Goal: Information Seeking & Learning: Learn about a topic

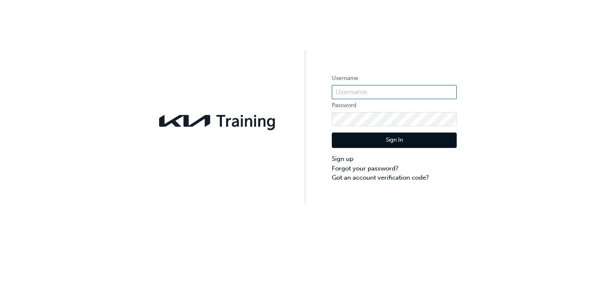
type input "KAU85086B3"
click at [397, 137] on button "Sign In" at bounding box center [394, 140] width 125 height 16
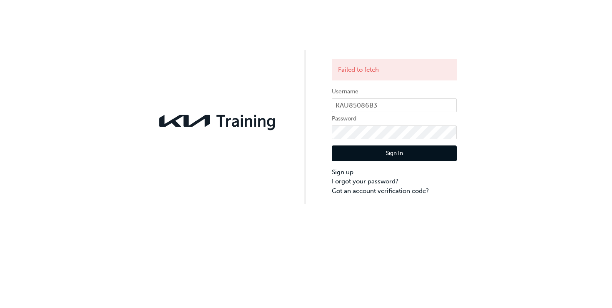
click at [403, 150] on button "Sign In" at bounding box center [394, 153] width 125 height 16
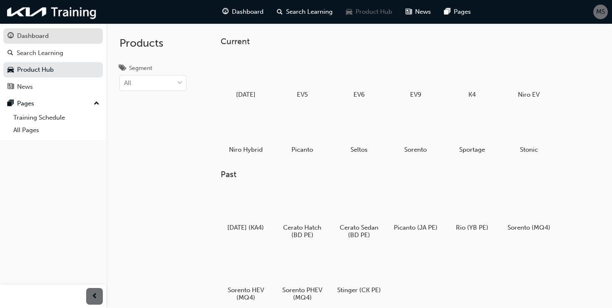
click at [45, 31] on div "Dashboard" at bounding box center [52, 36] width 91 height 10
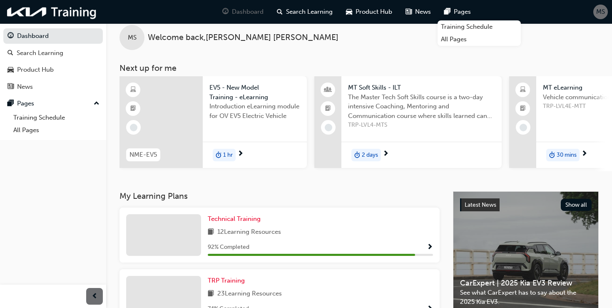
scroll to position [6, 0]
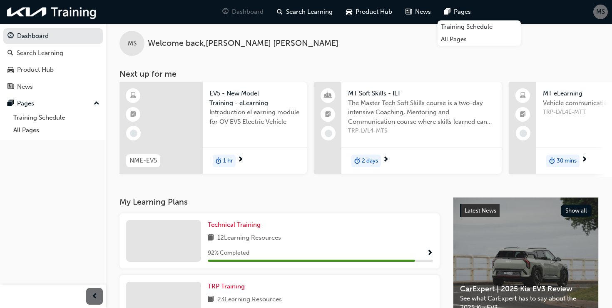
click at [242, 161] on span "next-icon" at bounding box center [240, 159] width 6 height 7
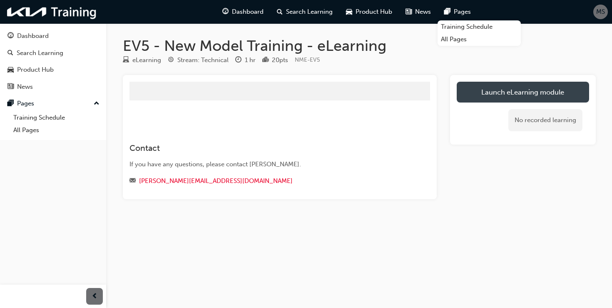
click at [526, 100] on link "Launch eLearning module" at bounding box center [523, 92] width 132 height 21
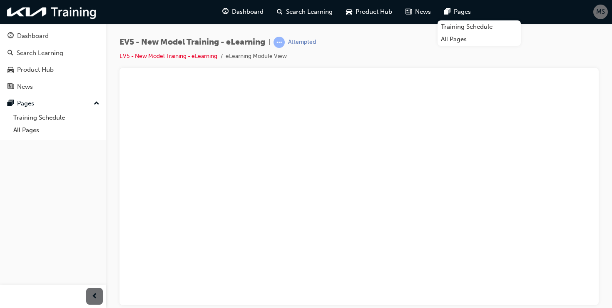
click at [350, 57] on div "EV5 - New Model Training - eLearning | Attempted EV5 - New Model Training - eLe…" at bounding box center [360, 52] width 480 height 31
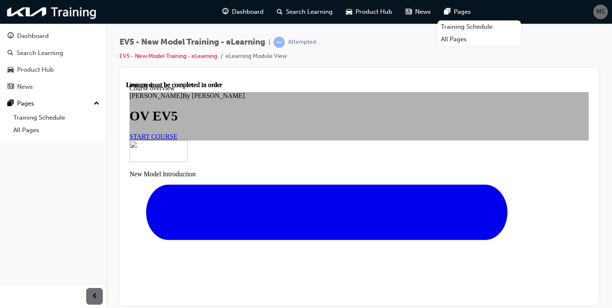
click at [177, 140] on span "START COURSE" at bounding box center [154, 135] width 48 height 7
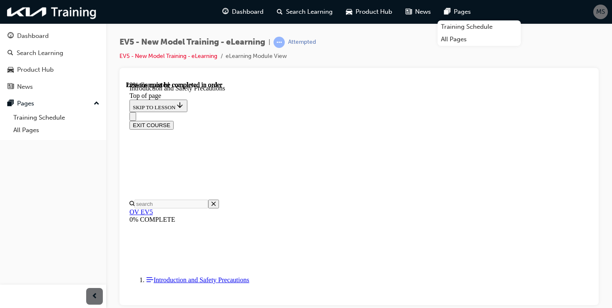
scroll to position [213, 0]
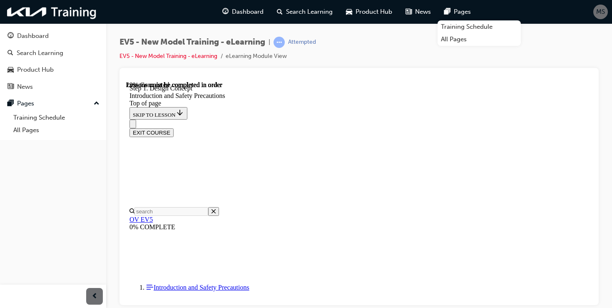
scroll to position [165, 0]
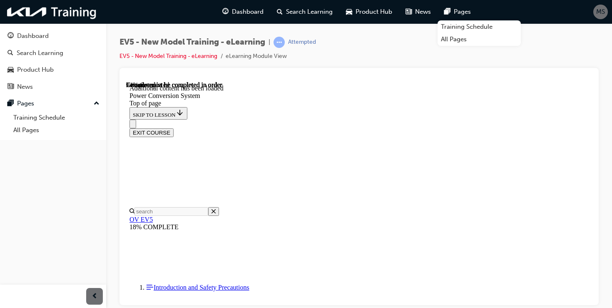
scroll to position [3157, 0]
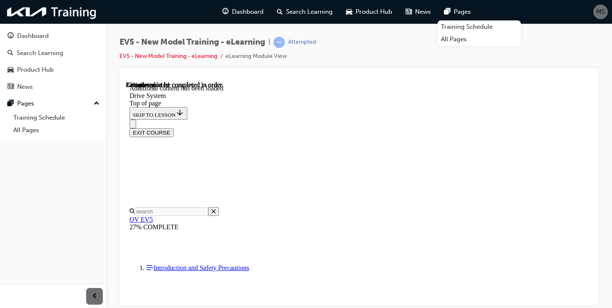
scroll to position [2423, 0]
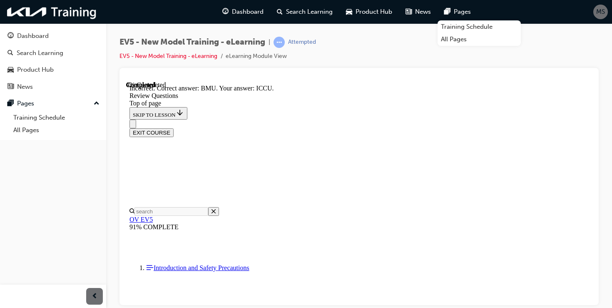
scroll to position [254, 0]
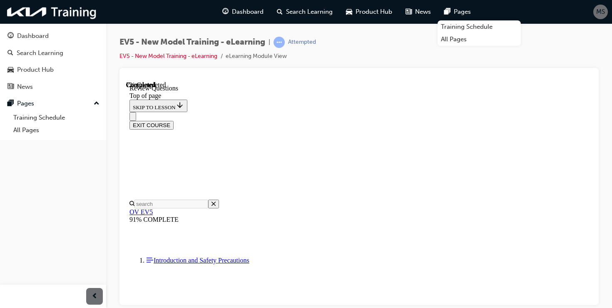
scroll to position [205, 0]
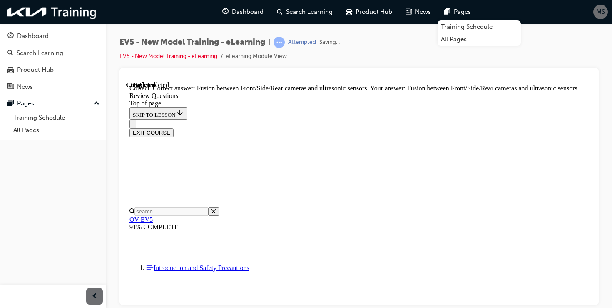
scroll to position [336, 0]
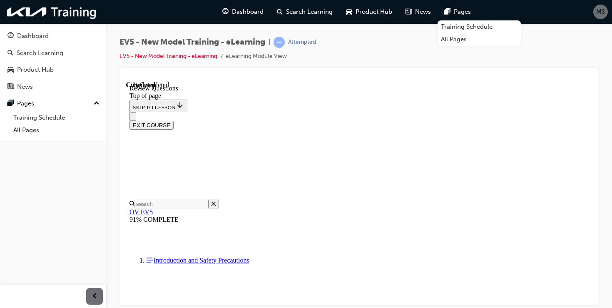
scroll to position [265, 0]
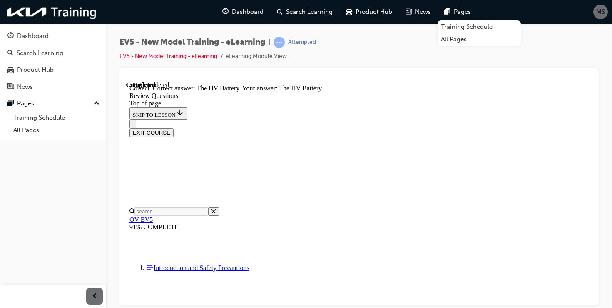
scroll to position [352, 0]
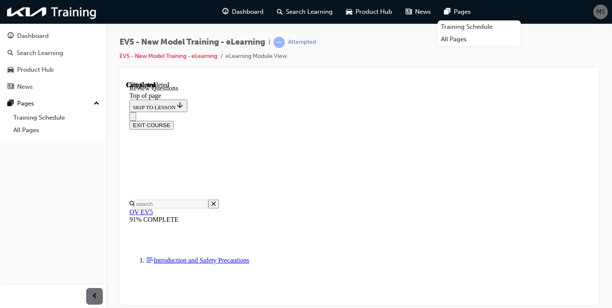
scroll to position [227, 0]
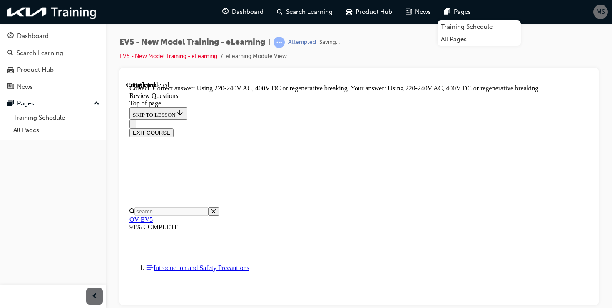
scroll to position [295, 0]
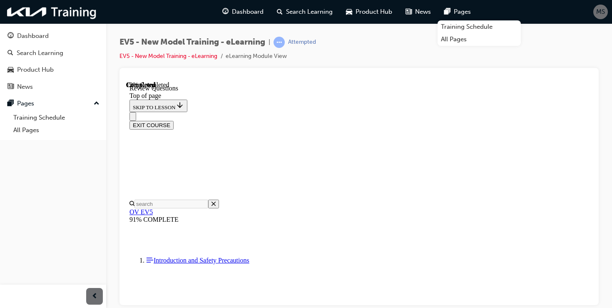
scroll to position [258, 0]
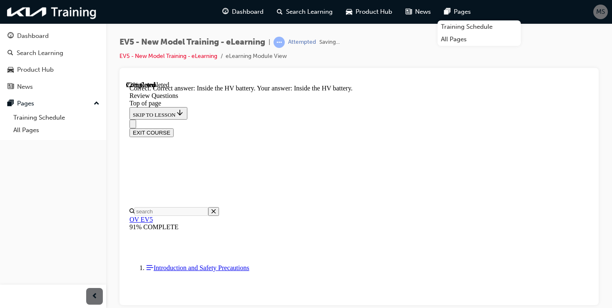
scroll to position [361, 0]
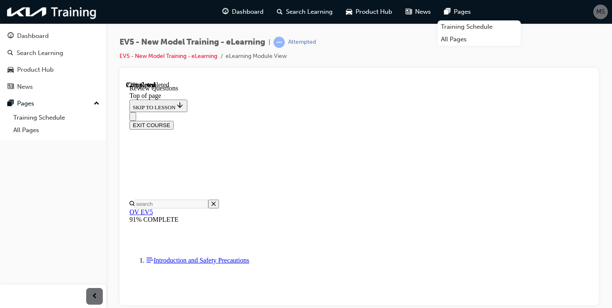
scroll to position [218, 0]
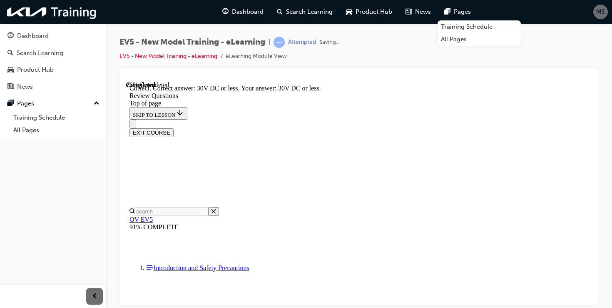
scroll to position [344, 0]
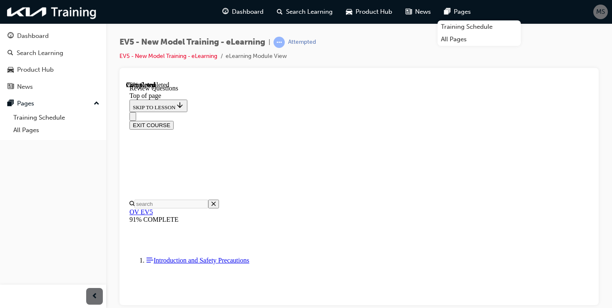
scroll to position [192, 0]
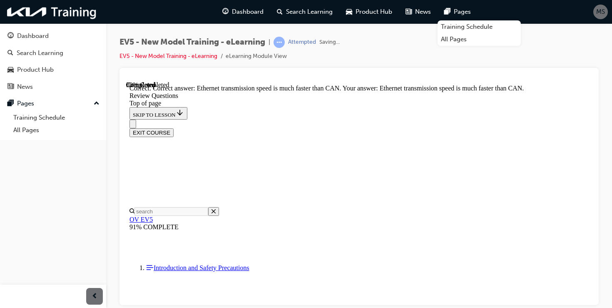
scroll to position [290, 0]
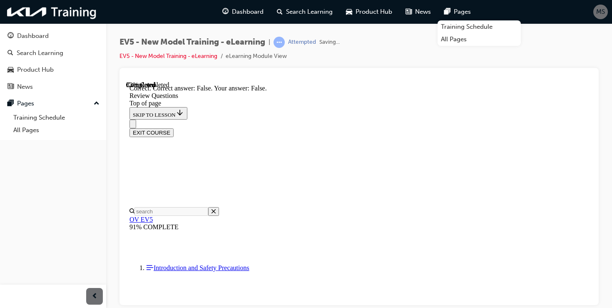
scroll to position [292, 0]
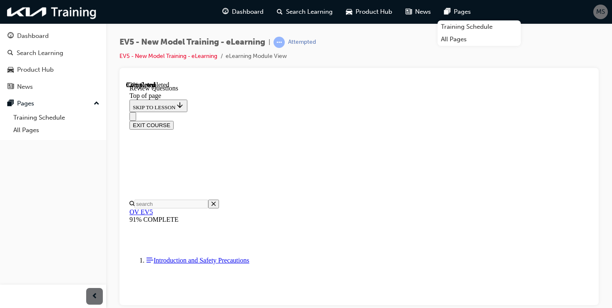
scroll to position [194, 0]
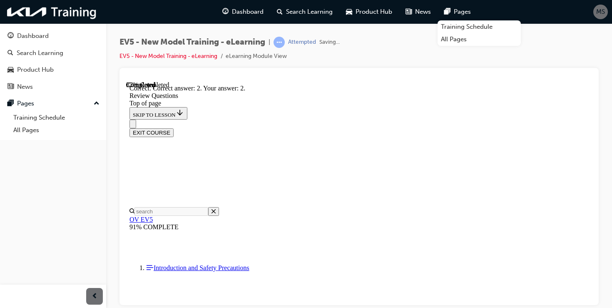
scroll to position [275, 0]
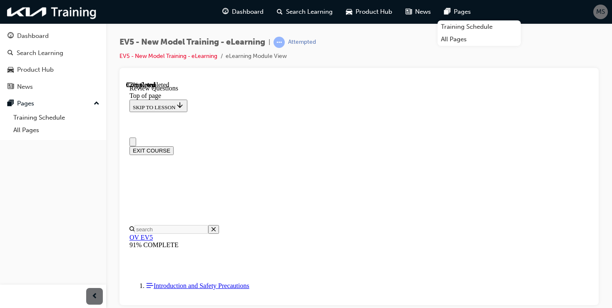
scroll to position [0, 0]
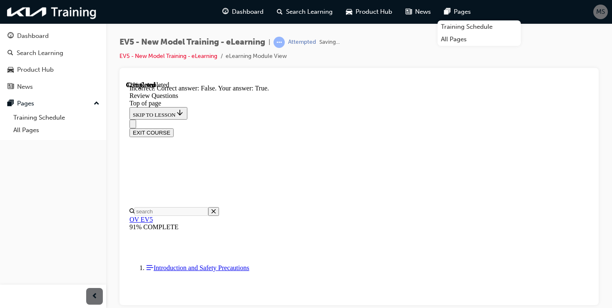
scroll to position [292, 0]
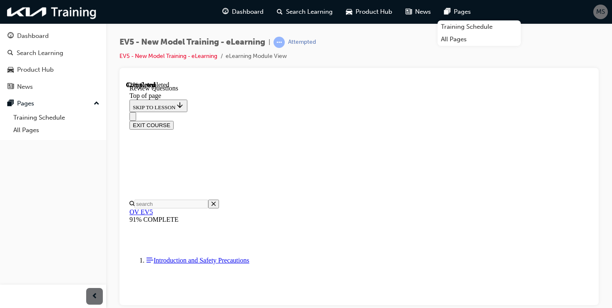
scroll to position [233, 0]
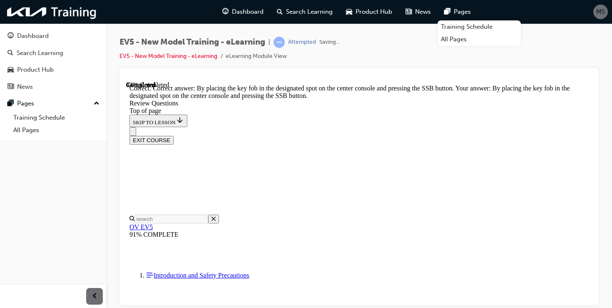
scroll to position [321, 0]
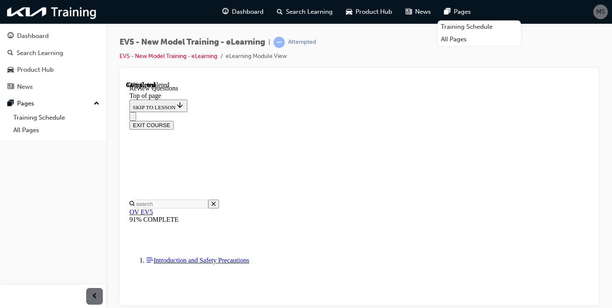
scroll to position [255, 0]
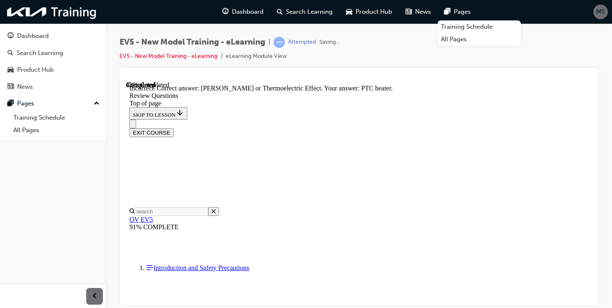
scroll to position [345, 0]
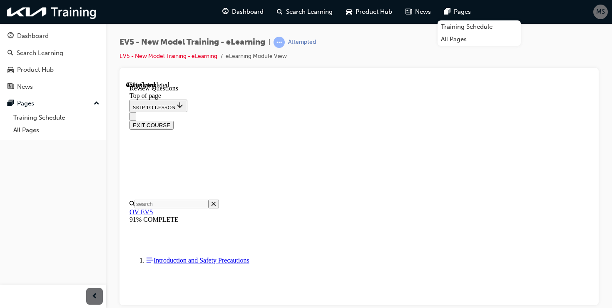
scroll to position [115, 0]
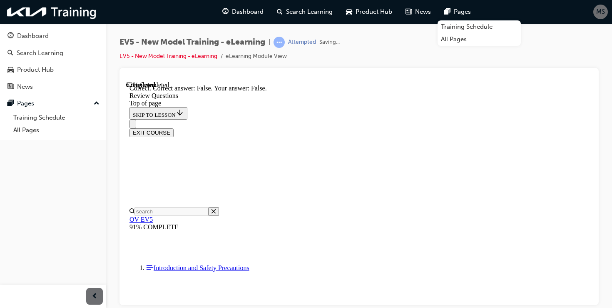
scroll to position [278, 0]
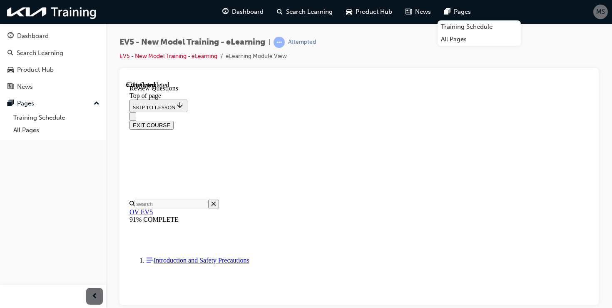
scroll to position [246, 0]
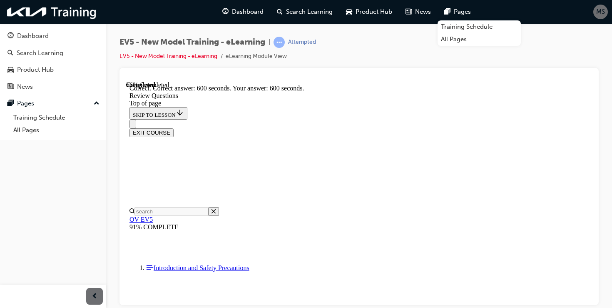
scroll to position [349, 0]
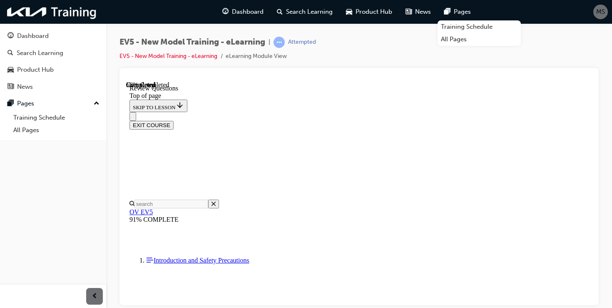
scroll to position [296, 0]
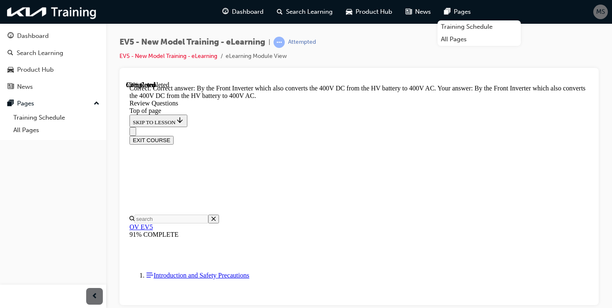
scroll to position [381, 0]
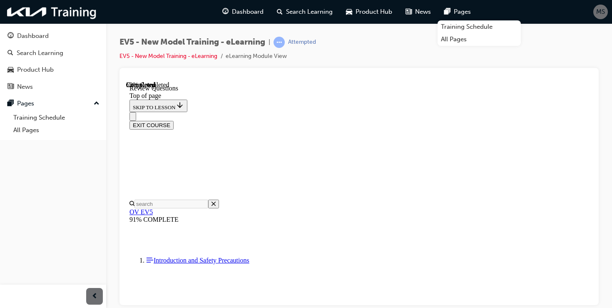
scroll to position [49, 0]
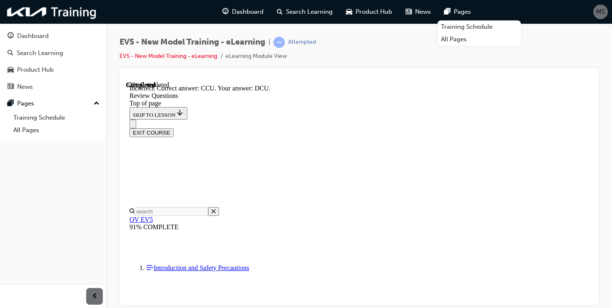
scroll to position [360, 0]
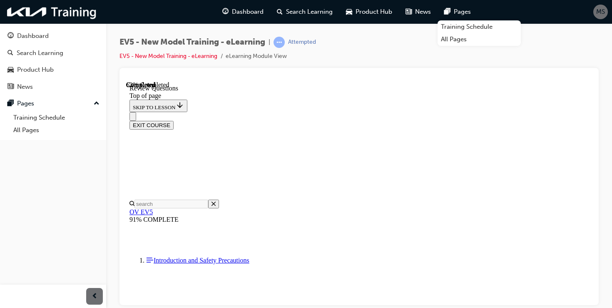
scroll to position [307, 0]
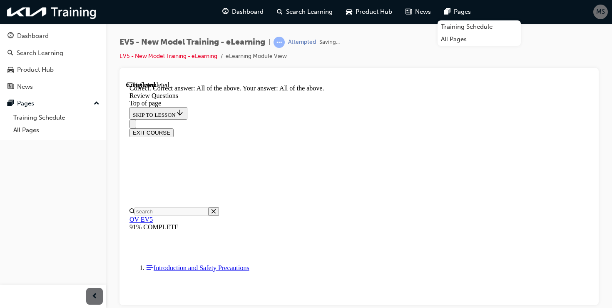
scroll to position [409, 0]
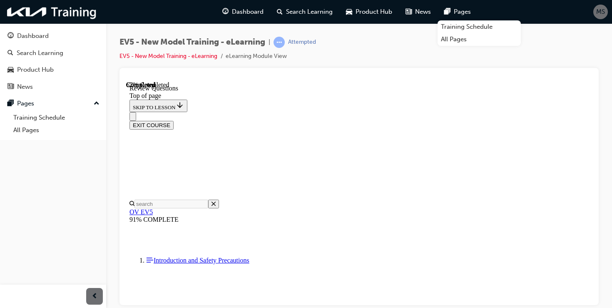
scroll to position [323, 0]
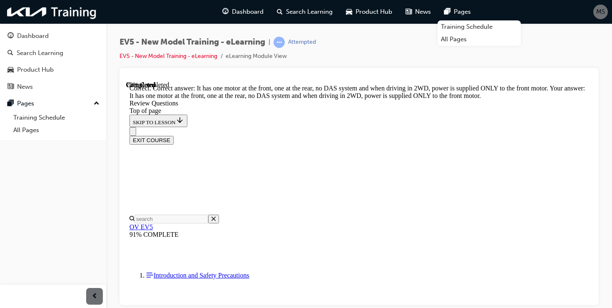
scroll to position [440, 0]
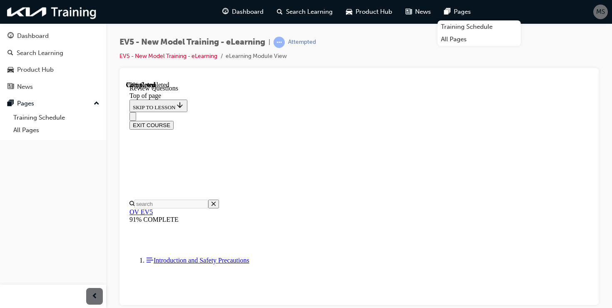
scroll to position [305, 0]
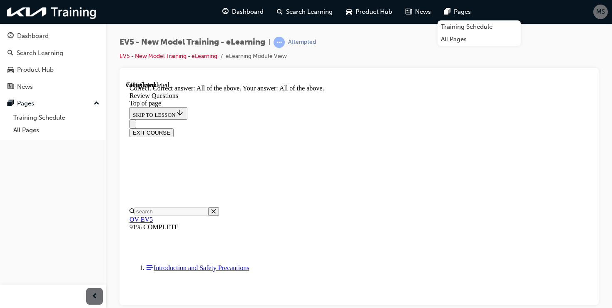
scroll to position [432, 0]
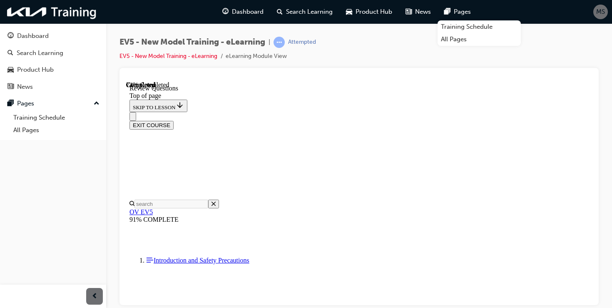
scroll to position [257, 0]
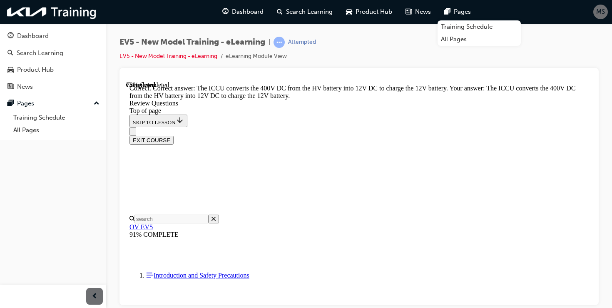
scroll to position [379, 0]
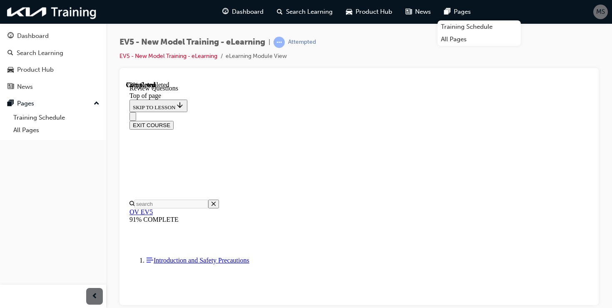
scroll to position [151, 0]
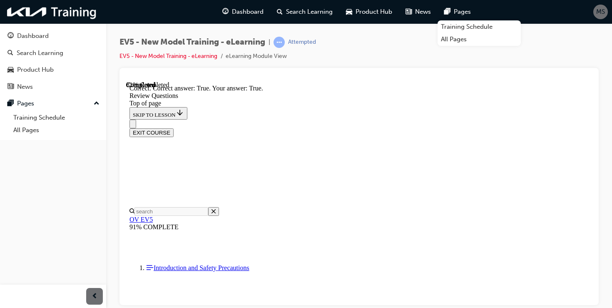
scroll to position [265, 0]
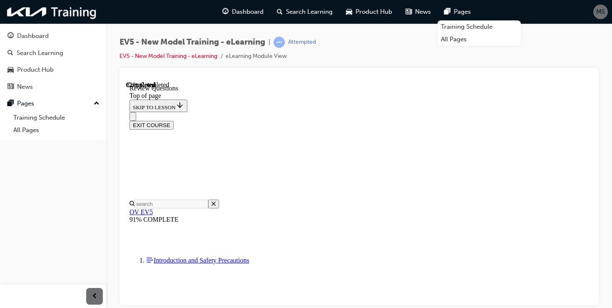
scroll to position [292, 0]
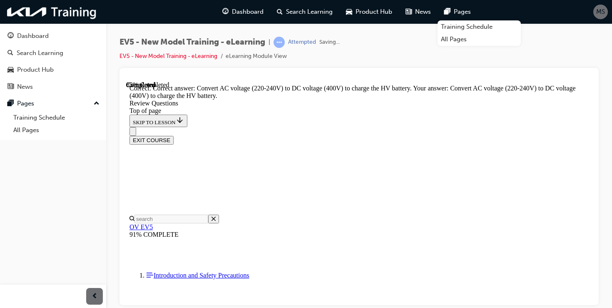
scroll to position [410, 0]
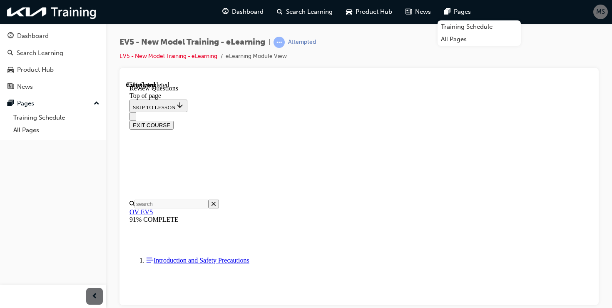
scroll to position [282, 0]
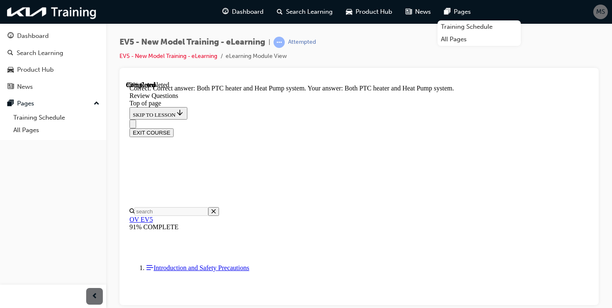
scroll to position [388, 0]
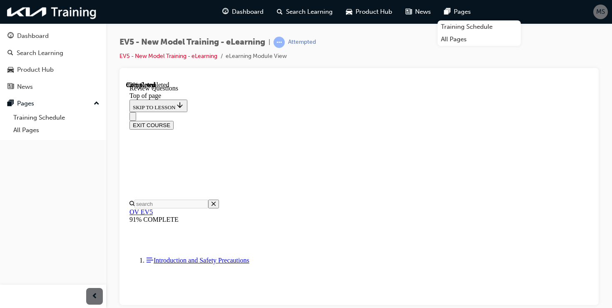
scroll to position [185, 0]
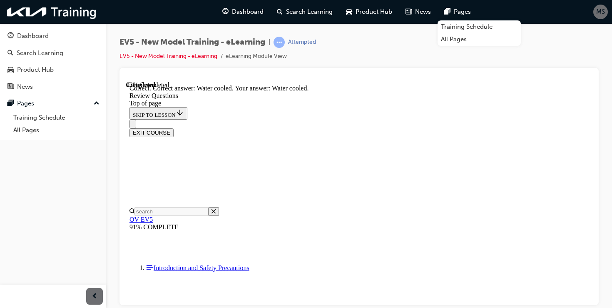
scroll to position [308, 0]
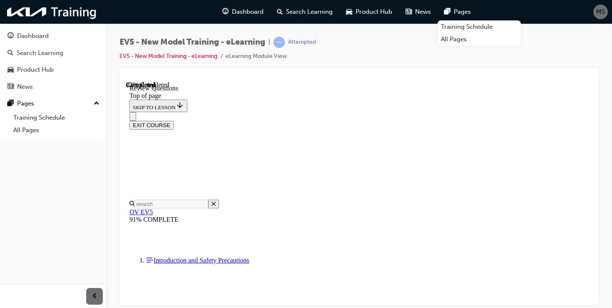
scroll to position [255, 0]
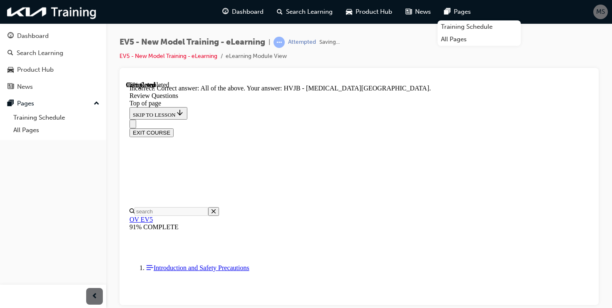
scroll to position [385, 0]
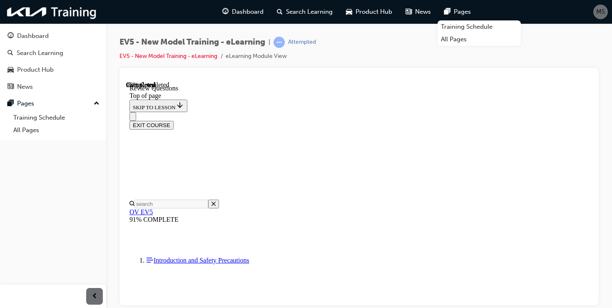
scroll to position [252, 0]
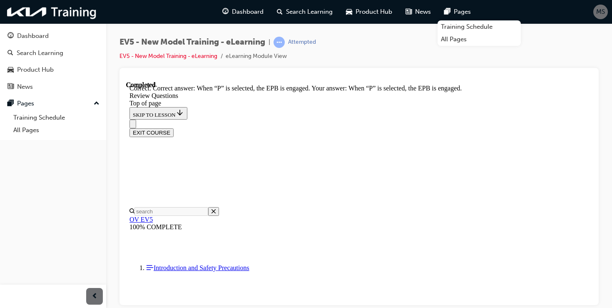
scroll to position [322, 0]
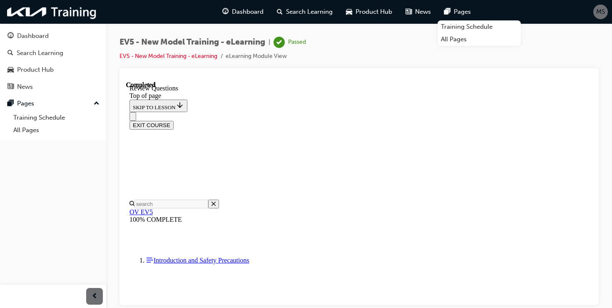
scroll to position [0, 0]
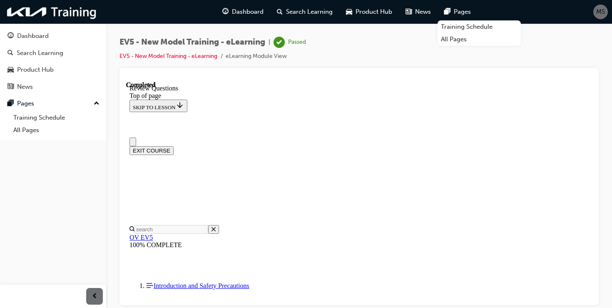
click at [174, 146] on button "EXIT COURSE" at bounding box center [152, 150] width 44 height 9
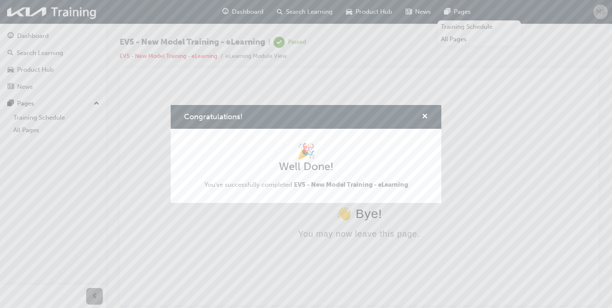
click at [428, 117] on div "Congratulations!" at bounding box center [306, 117] width 271 height 24
click at [426, 113] on span "cross-icon" at bounding box center [425, 116] width 6 height 7
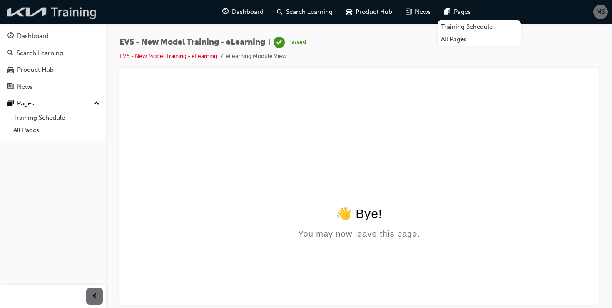
click at [59, 16] on img at bounding box center [52, 11] width 96 height 17
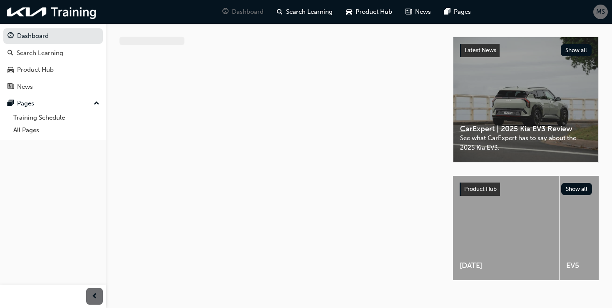
click at [604, 13] on span "MS" at bounding box center [601, 12] width 9 height 10
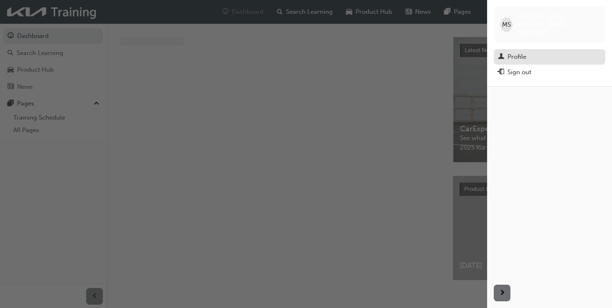
click at [532, 52] on div "Profile" at bounding box center [549, 57] width 103 height 10
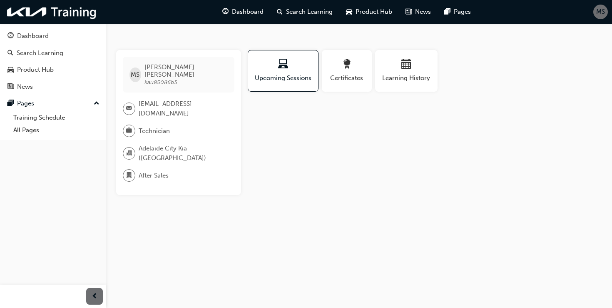
click at [146, 171] on span "After Sales" at bounding box center [154, 176] width 30 height 10
click at [128, 170] on span "department-icon" at bounding box center [129, 175] width 6 height 11
click at [341, 70] on div "button" at bounding box center [346, 65] width 37 height 13
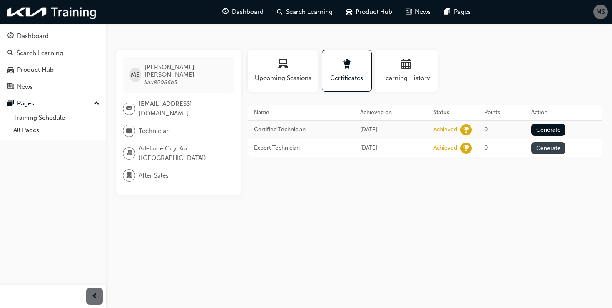
click at [546, 147] on button "Generate" at bounding box center [549, 148] width 34 height 12
click at [550, 149] on button "Loading" at bounding box center [547, 148] width 30 height 12
click at [406, 85] on button "Learning History" at bounding box center [406, 71] width 62 height 42
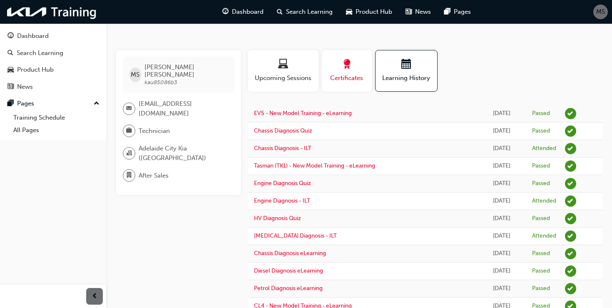
click at [358, 78] on span "Certificates" at bounding box center [346, 78] width 37 height 10
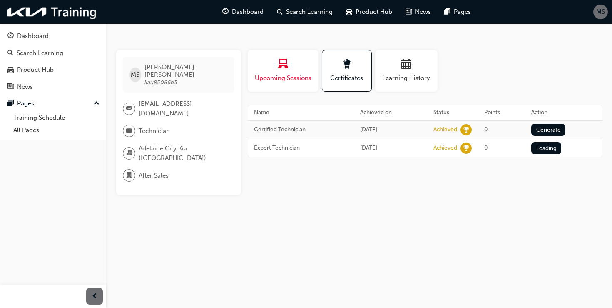
click at [293, 66] on div "button" at bounding box center [283, 65] width 58 height 13
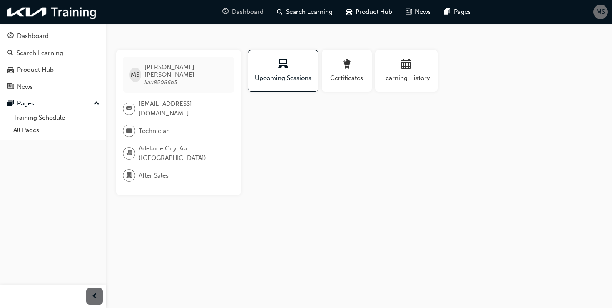
click at [240, 12] on span "Dashboard" at bounding box center [248, 12] width 32 height 10
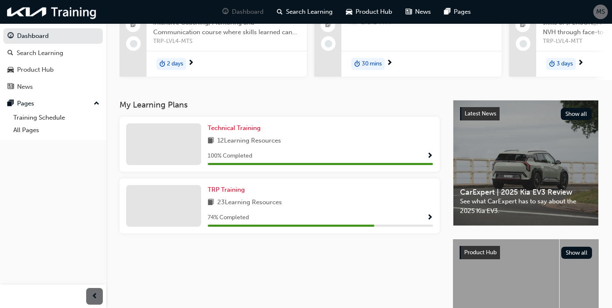
scroll to position [100, 0]
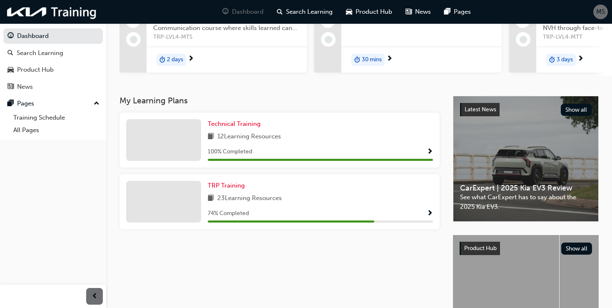
click at [429, 156] on span "Show Progress" at bounding box center [430, 151] width 6 height 7
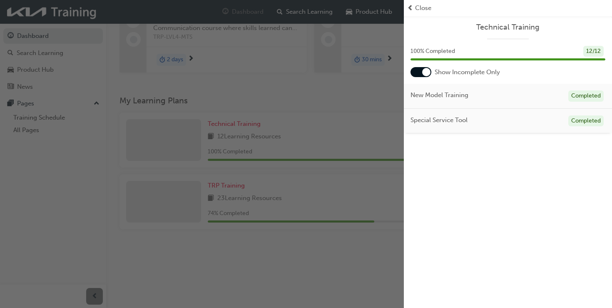
click at [427, 71] on div at bounding box center [426, 72] width 8 height 8
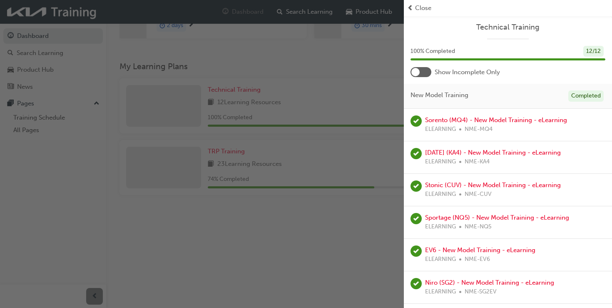
scroll to position [215, 0]
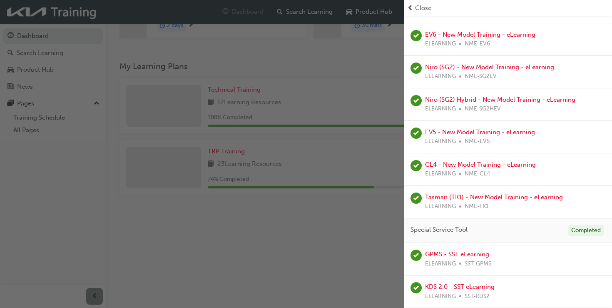
click at [424, 9] on span "Close" at bounding box center [423, 8] width 16 height 10
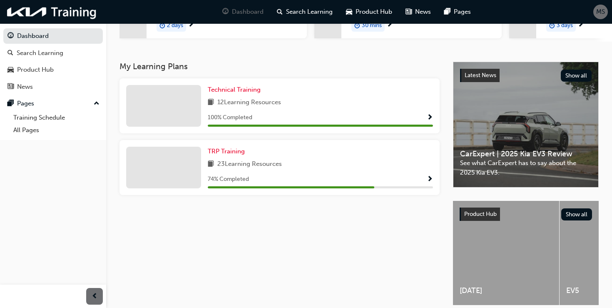
click at [428, 181] on span "Show Progress" at bounding box center [430, 179] width 6 height 7
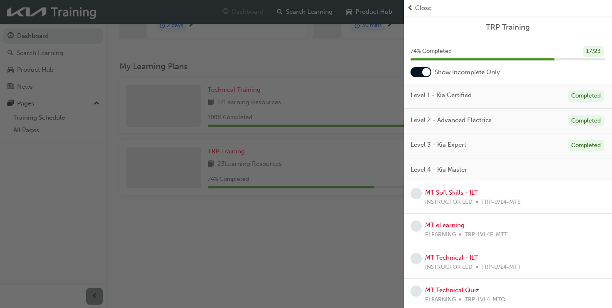
click at [431, 73] on div at bounding box center [421, 72] width 21 height 10
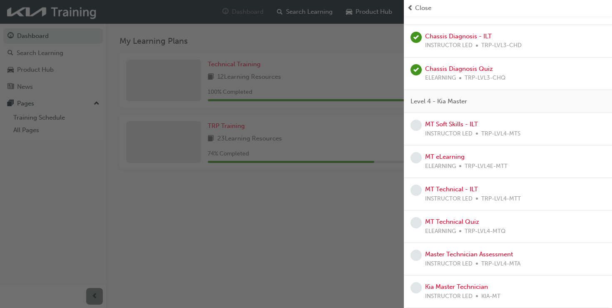
scroll to position [173, 0]
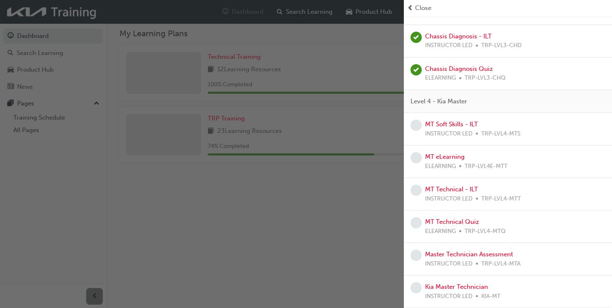
click at [414, 9] on div "Close" at bounding box center [508, 8] width 202 height 10
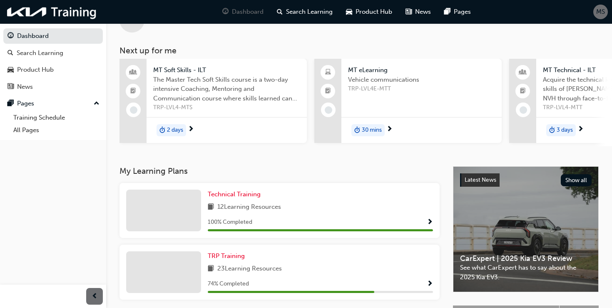
scroll to position [0, 0]
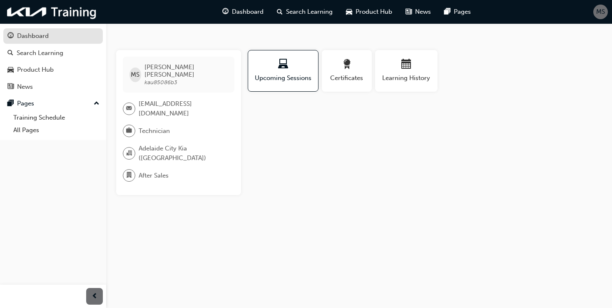
click at [26, 40] on div "Dashboard" at bounding box center [33, 36] width 32 height 10
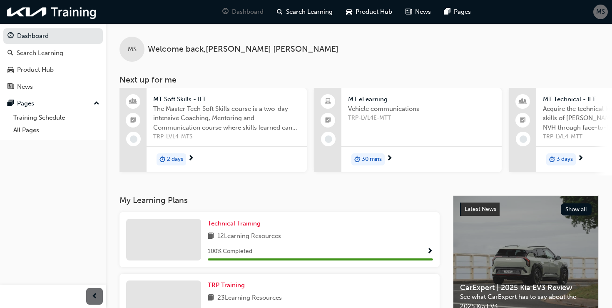
click at [212, 118] on span "The Master Tech Soft Skills course is a two-day intensive Coaching, Mentoring a…" at bounding box center [226, 118] width 147 height 28
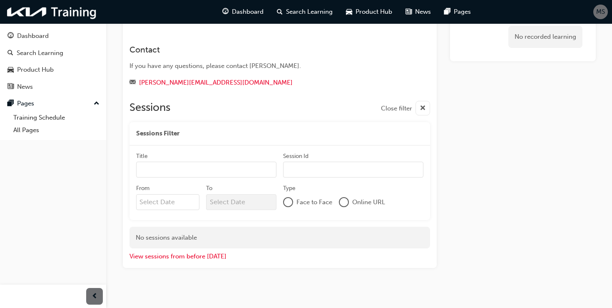
scroll to position [139, 0]
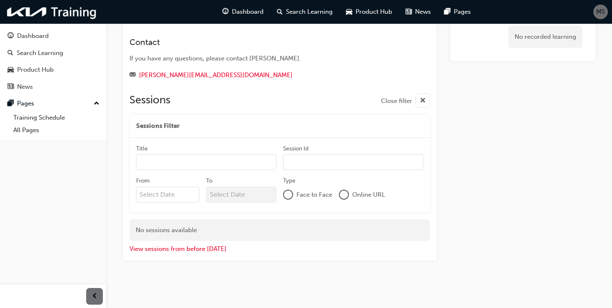
click at [179, 191] on input "From" at bounding box center [168, 195] width 64 height 16
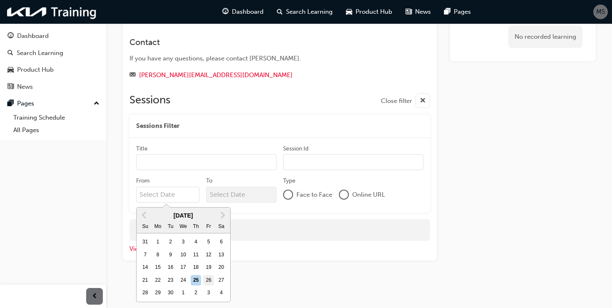
click at [212, 283] on div "26" at bounding box center [208, 280] width 11 height 11
click at [200, 202] on input "From Previous Month Next Month [DATE] Su Mo Tu We Th Fr Sa 31 1 2 3 4 5 6 7 8 9…" at bounding box center [168, 195] width 64 height 16
type input "[DATE]"
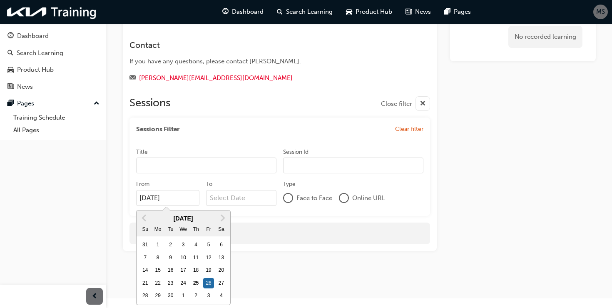
scroll to position [135, 0]
click at [240, 199] on div at bounding box center [241, 198] width 70 height 16
click at [240, 199] on input "To" at bounding box center [241, 198] width 70 height 16
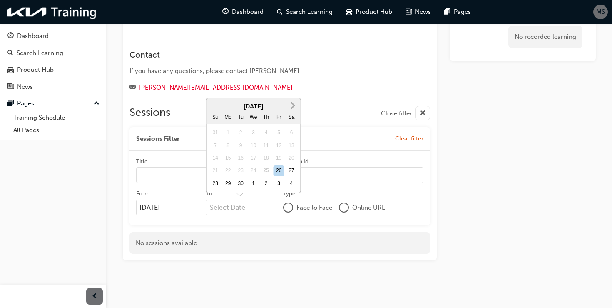
click at [292, 102] on span "Next Month" at bounding box center [292, 105] width 0 height 10
click at [292, 103] on span "Next Month" at bounding box center [292, 105] width 0 height 10
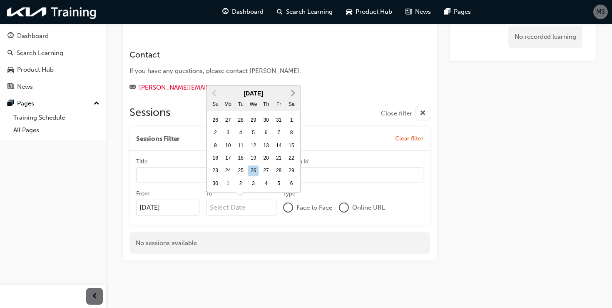
click at [291, 103] on div "Sa" at bounding box center [291, 104] width 11 height 11
click at [277, 200] on input "To [DATE] Previous Month Next Month [DATE] Su Mo Tu We Th Fr Sa 26 27 28 29 30 …" at bounding box center [241, 208] width 70 height 16
click at [292, 93] on span "Next Month" at bounding box center [292, 93] width 0 height 10
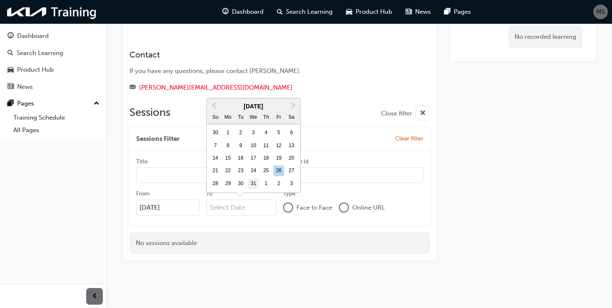
click at [251, 186] on div "31" at bounding box center [253, 183] width 11 height 11
click at [251, 200] on input "To [DATE] Previous Month Next Month [DATE] Su Mo Tu We Th Fr Sa 30 1 2 3 4 5 6 …" at bounding box center [241, 208] width 70 height 16
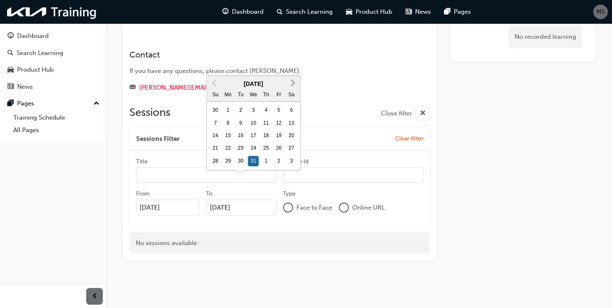
click at [293, 79] on button "Next Month" at bounding box center [292, 83] width 13 height 13
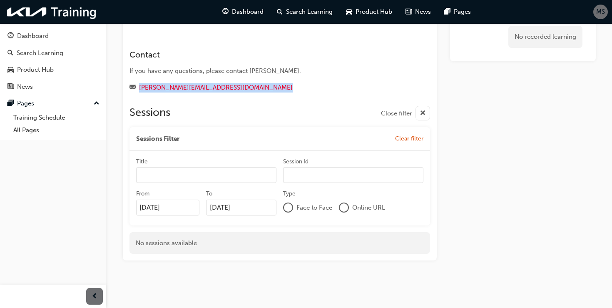
click at [293, 79] on div "Contact If you have any questions, please contact [PERSON_NAME]. [PERSON_NAME][…" at bounding box center [265, 67] width 271 height 49
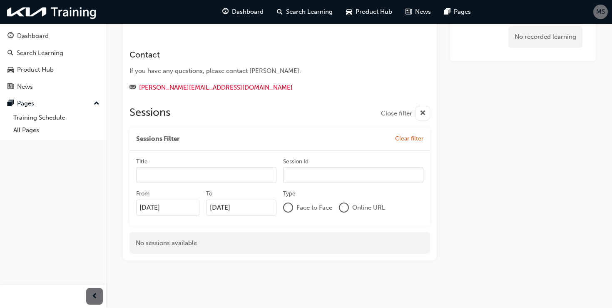
click at [250, 206] on input "[DATE]" at bounding box center [241, 208] width 70 height 16
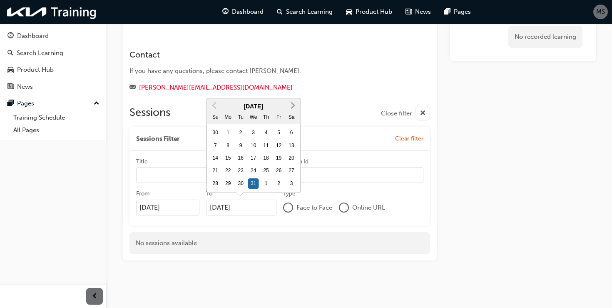
click at [292, 105] on span "Next Month" at bounding box center [292, 105] width 0 height 10
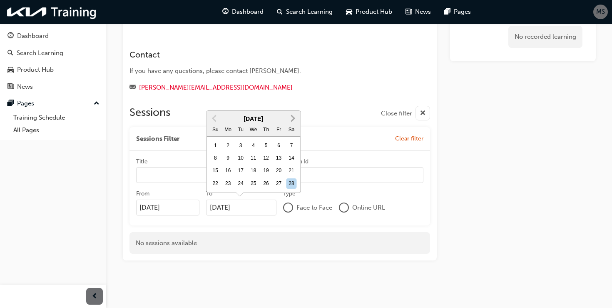
click at [294, 122] on button "Next Month" at bounding box center [292, 118] width 13 height 13
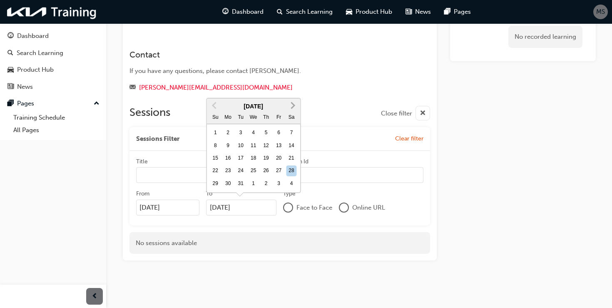
click at [294, 103] on button "Next Month" at bounding box center [292, 105] width 13 height 13
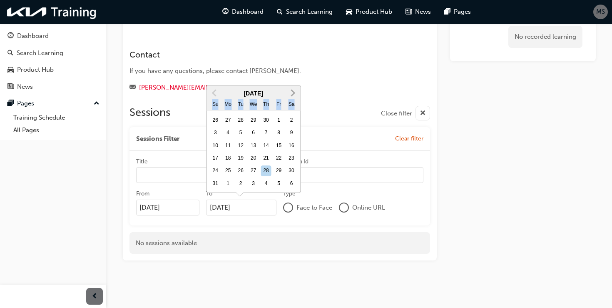
click at [294, 103] on div "Sa" at bounding box center [291, 104] width 11 height 11
click at [277, 200] on input "[DATE]" at bounding box center [241, 208] width 70 height 16
click at [294, 96] on button "Next Month" at bounding box center [292, 92] width 13 height 13
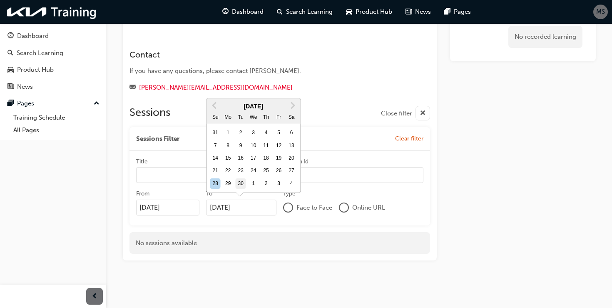
click at [240, 186] on div "30" at bounding box center [240, 183] width 11 height 11
click at [240, 200] on input "[DATE]" at bounding box center [241, 208] width 70 height 16
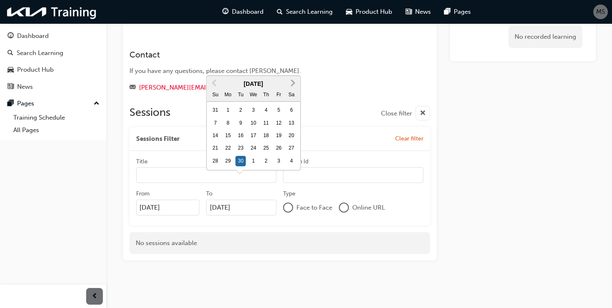
click at [292, 84] on span "Next Month" at bounding box center [292, 83] width 0 height 10
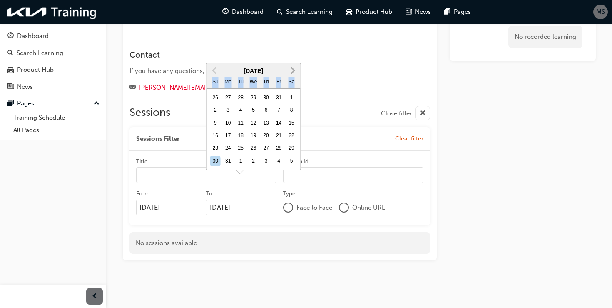
click at [292, 84] on div "Sa" at bounding box center [291, 82] width 11 height 11
click at [277, 200] on input "[DATE]" at bounding box center [241, 208] width 70 height 16
click at [292, 70] on span "Next Month" at bounding box center [292, 70] width 0 height 10
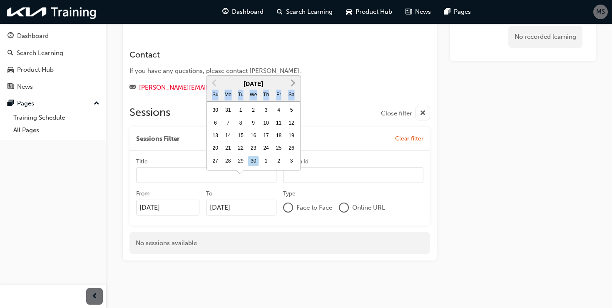
click at [294, 85] on button "Next Month" at bounding box center [292, 83] width 13 height 13
click at [267, 161] on div "31" at bounding box center [266, 161] width 11 height 11
click at [267, 200] on input "[DATE]" at bounding box center [241, 208] width 70 height 16
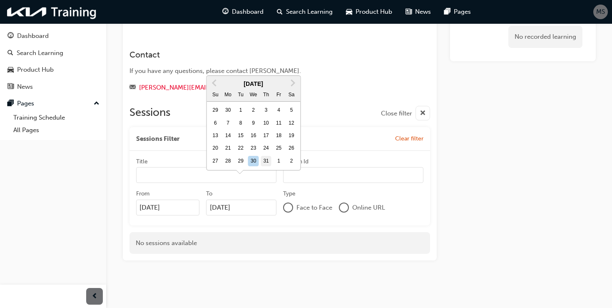
type input "[DATE]"
click at [334, 70] on div "If you have any questions, please contact [PERSON_NAME]." at bounding box center [265, 71] width 271 height 10
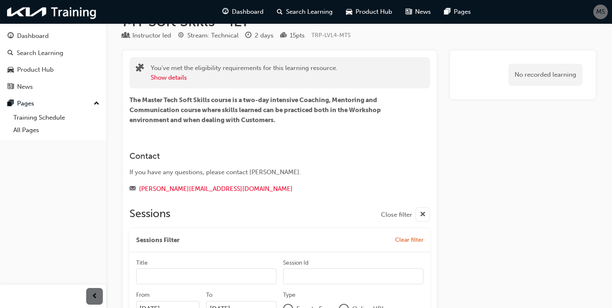
scroll to position [0, 0]
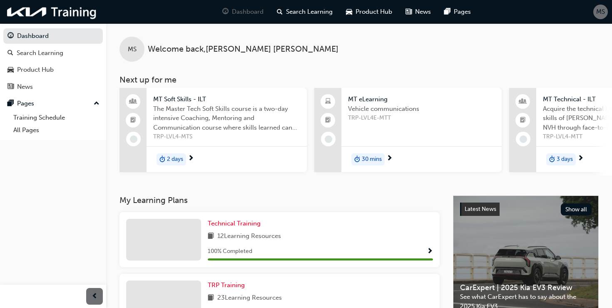
click at [557, 114] on span "Acquire the technical knowledge and diagnosis skills of [PERSON_NAME]'s vehicle…" at bounding box center [616, 118] width 147 height 28
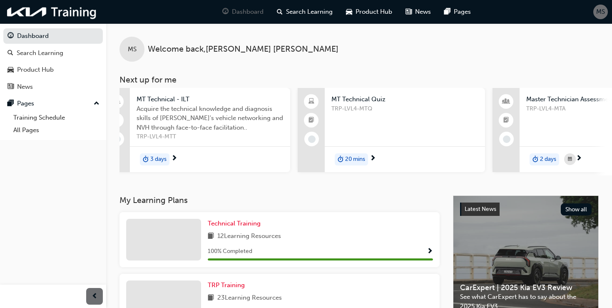
scroll to position [0, 419]
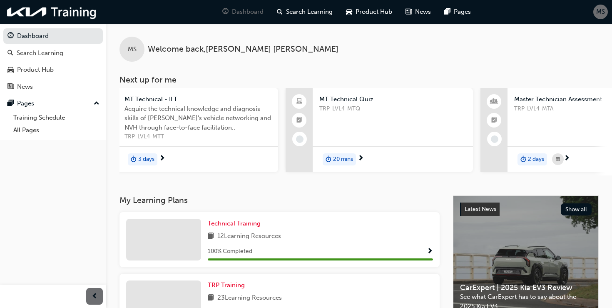
click at [535, 107] on span "TRP-LVL4-MTA" at bounding box center [588, 109] width 147 height 10
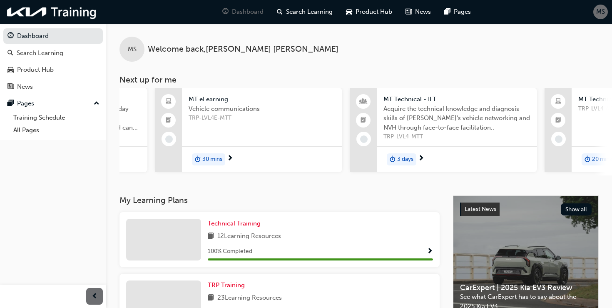
scroll to position [0, 166]
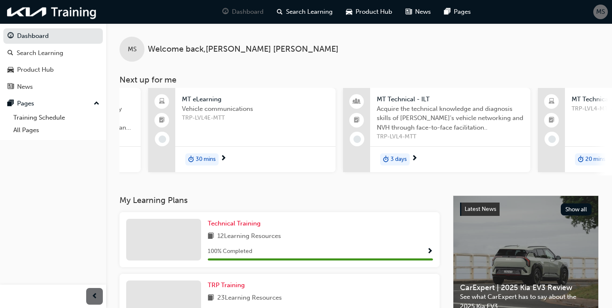
click at [434, 115] on span "Acquire the technical knowledge and diagnosis skills of [PERSON_NAME]'s vehicle…" at bounding box center [450, 118] width 147 height 28
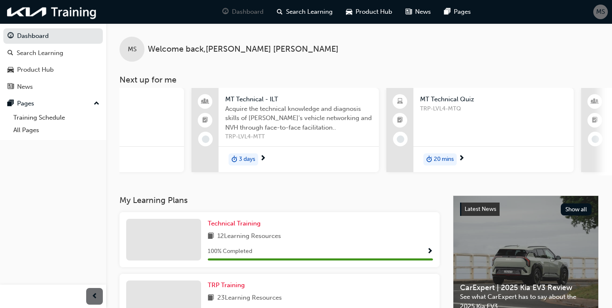
scroll to position [0, 331]
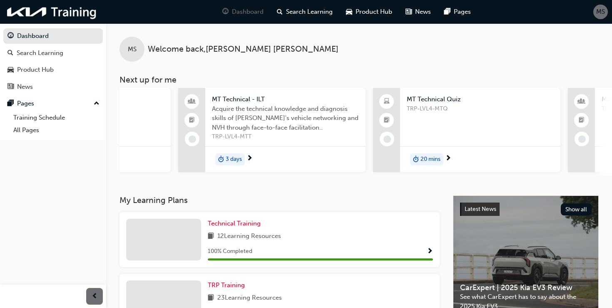
click at [427, 112] on span "TRP-LVL4-MTQ" at bounding box center [480, 109] width 147 height 10
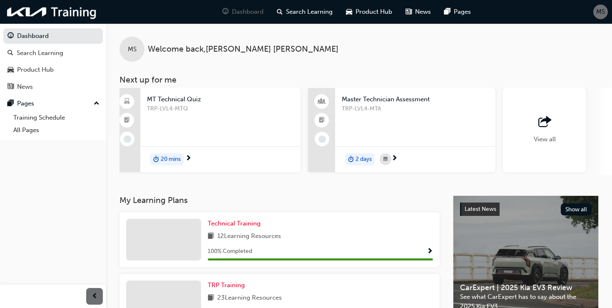
scroll to position [0, 676]
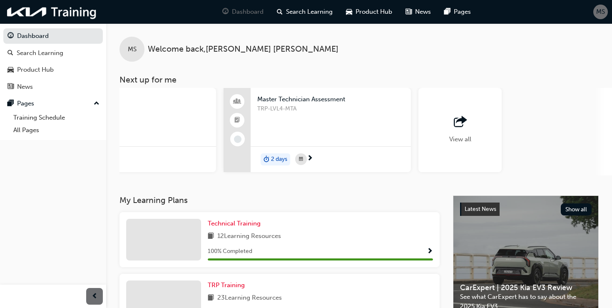
click at [476, 135] on div "View all" at bounding box center [460, 130] width 83 height 84
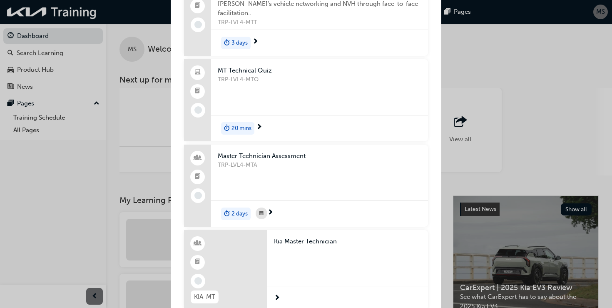
scroll to position [252, 0]
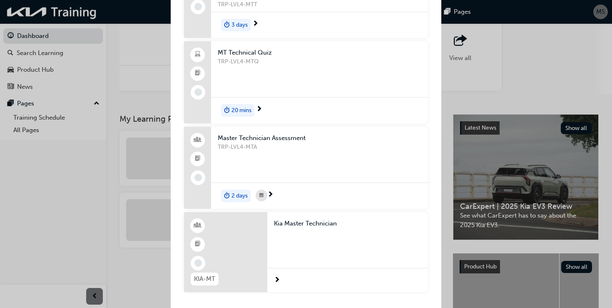
click at [303, 247] on div "Next up for me" at bounding box center [347, 244] width 147 height 33
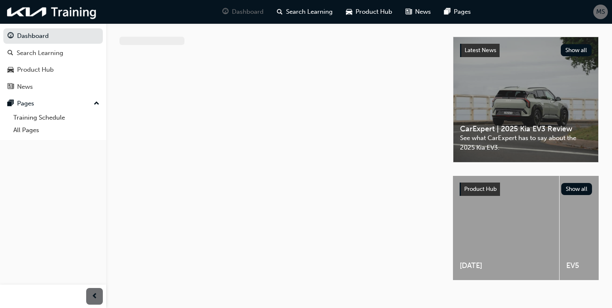
scroll to position [11, 0]
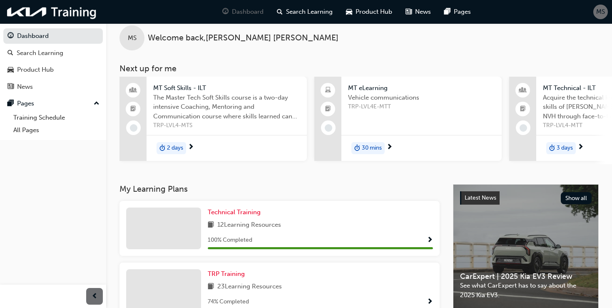
click at [368, 99] on span "Vehicle communications" at bounding box center [421, 98] width 147 height 10
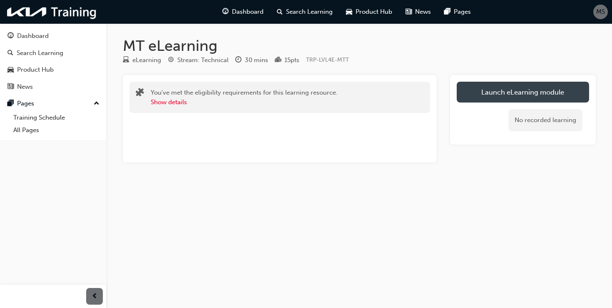
click at [497, 99] on link "Launch eLearning module" at bounding box center [523, 92] width 132 height 21
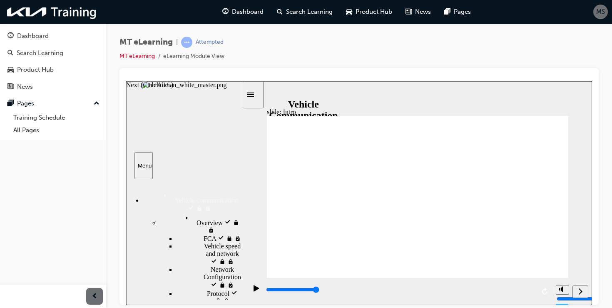
click at [583, 291] on div "Next (Ctrl+Alt+Period)" at bounding box center [580, 291] width 9 height 9
click at [577, 291] on div "Next (Ctrl+Alt+Period)" at bounding box center [580, 291] width 9 height 9
click at [582, 292] on nav "slide navigation" at bounding box center [570, 290] width 35 height 27
click at [512, 292] on div "playback controls" at bounding box center [389, 290] width 285 height 27
click at [415, 280] on div "playback controls" at bounding box center [389, 290] width 285 height 27
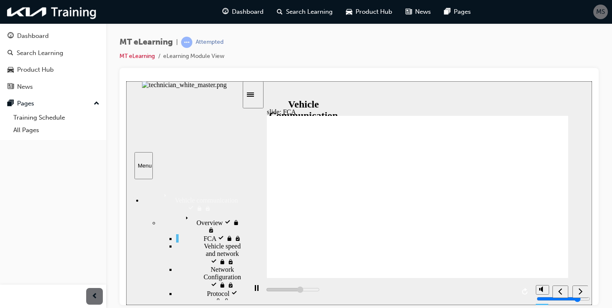
click at [581, 293] on icon "Next (Ctrl+Alt+Period)" at bounding box center [581, 290] width 4 height 7
click at [581, 288] on icon "Next (Ctrl+Alt+Period)" at bounding box center [581, 290] width 4 height 7
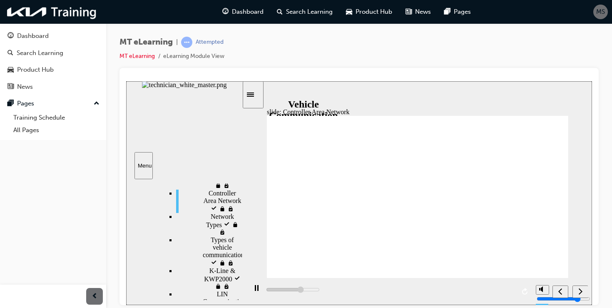
scroll to position [119, 0]
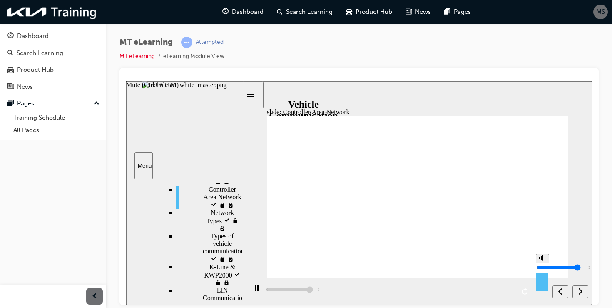
type input "19800"
type input "9"
type input "19900"
type input "10"
type input "20100"
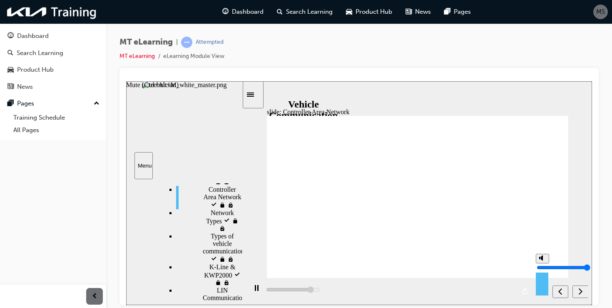
drag, startPoint x: 544, startPoint y: 260, endPoint x: 542, endPoint y: 253, distance: 6.4
type input "10"
click at [542, 264] on input "volume" at bounding box center [564, 267] width 54 height 7
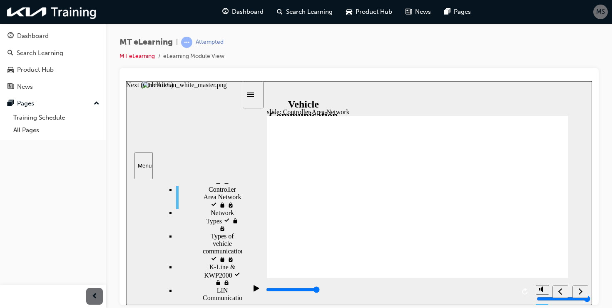
click at [581, 291] on icon "Next (Ctrl+Alt+Period)" at bounding box center [581, 290] width 4 height 7
click at [580, 290] on nav "slide navigation" at bounding box center [570, 290] width 35 height 27
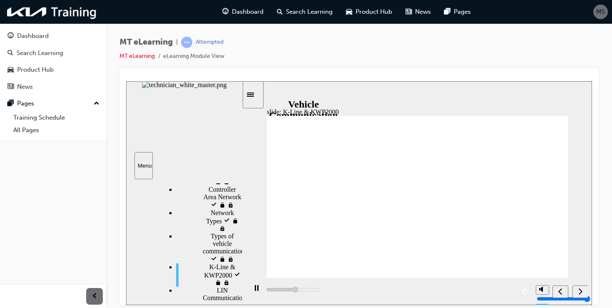
drag, startPoint x: 412, startPoint y: 292, endPoint x: 421, endPoint y: 293, distance: 8.3
click at [420, 293] on div "playback controls" at bounding box center [389, 290] width 285 height 27
click at [577, 284] on nav "slide navigation" at bounding box center [570, 290] width 35 height 27
click at [580, 292] on nav "slide navigation" at bounding box center [570, 290] width 35 height 27
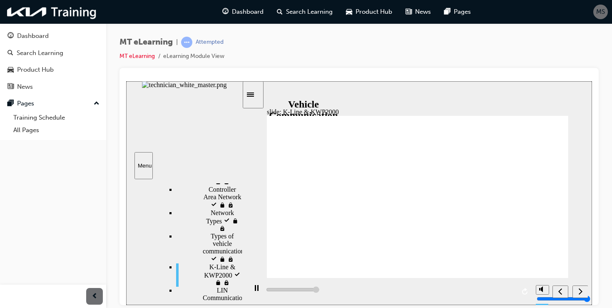
click at [580, 291] on nav "slide navigation" at bounding box center [570, 290] width 35 height 27
click at [580, 291] on icon "Next (Ctrl+Alt+Period)" at bounding box center [581, 290] width 4 height 7
click at [580, 291] on nav "slide navigation" at bounding box center [570, 290] width 35 height 27
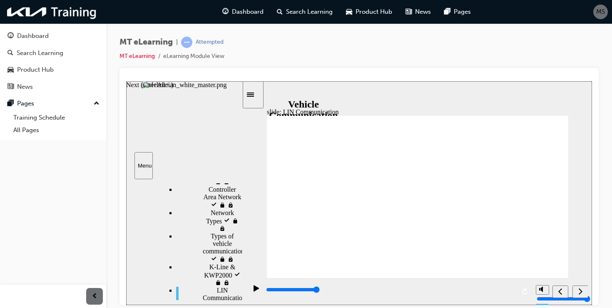
click at [583, 292] on div "Next (Ctrl+Alt+Period)" at bounding box center [580, 291] width 9 height 9
click at [581, 295] on div "Next (Ctrl+Alt+Period)" at bounding box center [580, 291] width 9 height 9
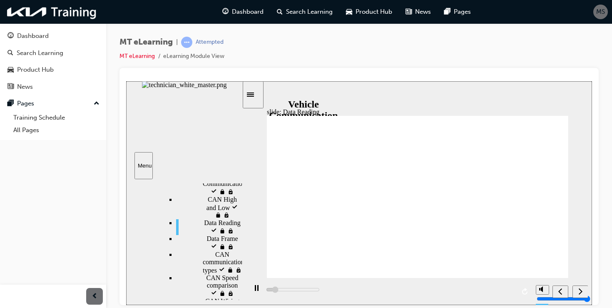
scroll to position [235, 0]
click at [580, 293] on icon "Next (Ctrl+Alt+Period)" at bounding box center [581, 290] width 4 height 6
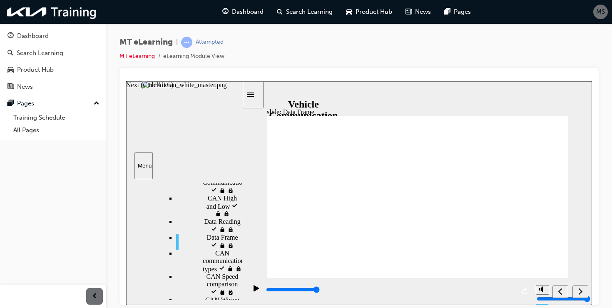
click at [582, 296] on div "Next (Ctrl+Alt+Period)" at bounding box center [580, 291] width 9 height 9
click at [580, 293] on icon "Next (Ctrl+Alt+Period)" at bounding box center [581, 290] width 4 height 6
click at [254, 291] on icon "Play (Ctrl+Alt+P)" at bounding box center [257, 288] width 6 height 7
click at [580, 292] on icon "Next (Ctrl+Alt+Period)" at bounding box center [581, 290] width 4 height 7
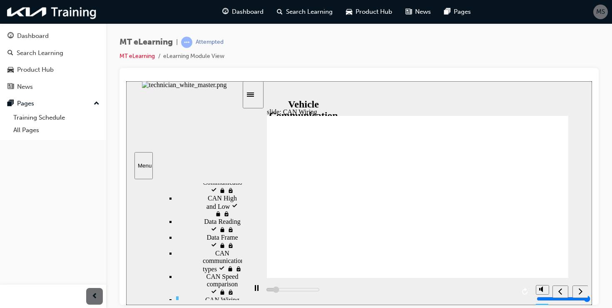
type input "7600"
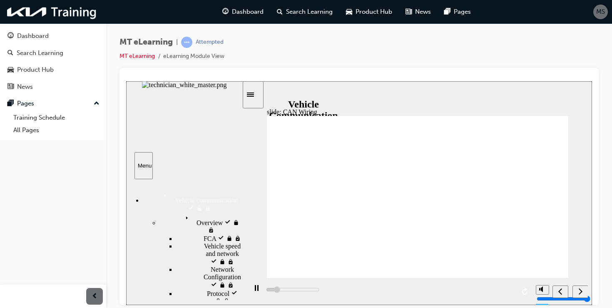
scroll to position [235, 0]
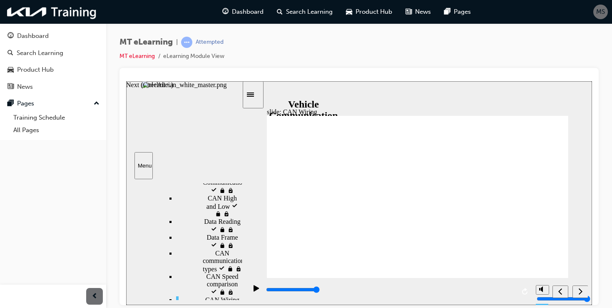
click at [580, 291] on icon "Next (Ctrl+Alt+Period)" at bounding box center [581, 290] width 4 height 7
click at [256, 291] on icon "Play (Ctrl+Alt+P)" at bounding box center [257, 288] width 6 height 7
click at [258, 292] on div "Pause (Ctrl+Alt+P)" at bounding box center [257, 292] width 14 height 14
click at [254, 290] on icon "Play (Ctrl+Alt+P)" at bounding box center [256, 288] width 5 height 6
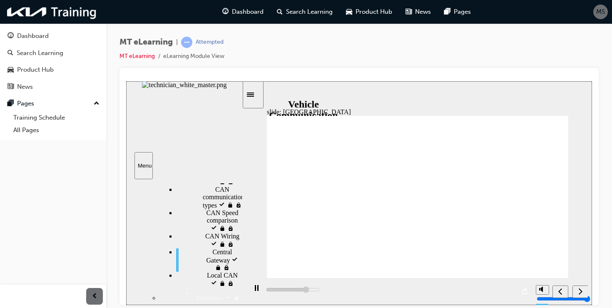
scroll to position [301, 0]
click at [580, 293] on nav "slide navigation" at bounding box center [570, 290] width 35 height 27
click at [580, 292] on icon "Next (Ctrl+Alt+Period)" at bounding box center [581, 290] width 4 height 7
click at [254, 289] on icon "Play (Ctrl+Alt+P)" at bounding box center [257, 288] width 6 height 7
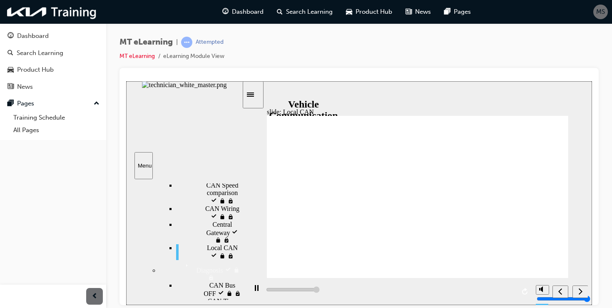
scroll to position [332, 0]
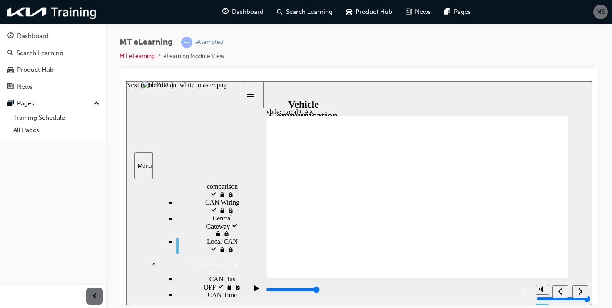
click at [584, 292] on div "Next (Ctrl+Alt+Period)" at bounding box center [580, 291] width 9 height 9
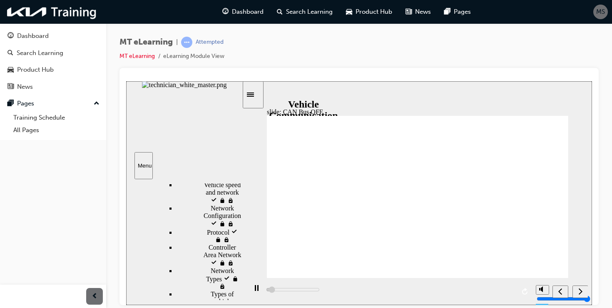
scroll to position [59, 0]
click at [583, 292] on div "Next (Ctrl+Alt+Period)" at bounding box center [580, 291] width 9 height 9
click at [583, 295] on div "Next (Ctrl+Alt+Period)" at bounding box center [580, 291] width 9 height 9
click at [582, 295] on icon "Next (Ctrl+Alt+Period)" at bounding box center [581, 290] width 4 height 7
click at [581, 293] on icon "Next (Ctrl+Alt+Period)" at bounding box center [581, 290] width 4 height 7
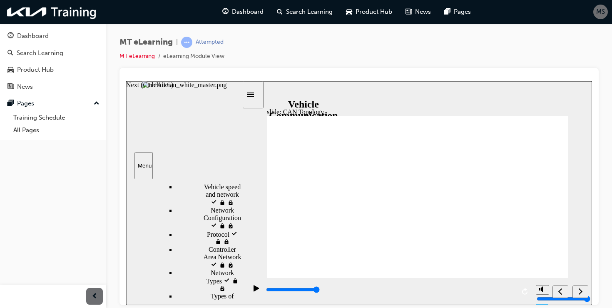
click at [581, 292] on icon "Next (Ctrl+Alt+Period)" at bounding box center [581, 290] width 4 height 6
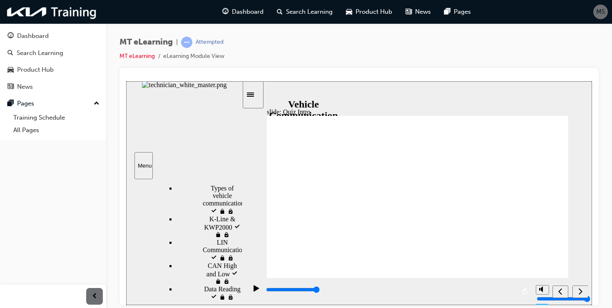
scroll to position [176, 0]
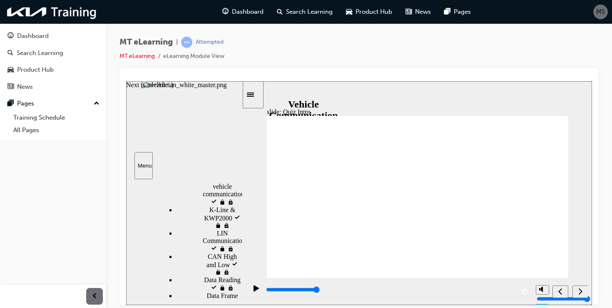
click at [584, 292] on div "Next (Ctrl+Alt+Period)" at bounding box center [580, 291] width 9 height 9
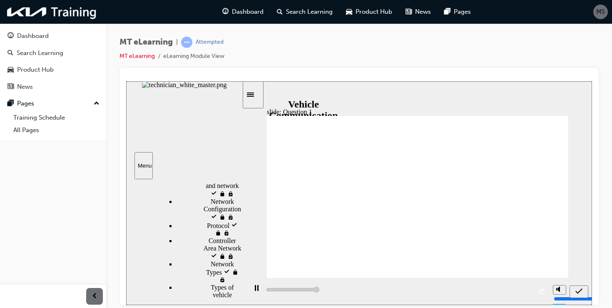
type input "5000"
radio input "true"
click at [582, 292] on icon "Submit (Ctrl+Alt+S)" at bounding box center [579, 290] width 7 height 7
type input "5000"
radio input "true"
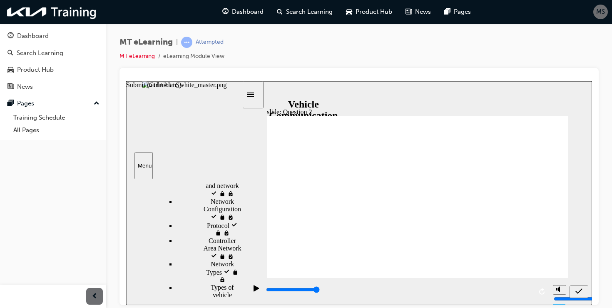
click at [580, 291] on icon "Submit (Ctrl+Alt+S)" at bounding box center [579, 290] width 7 height 5
type input "2800"
radio input "true"
click at [579, 292] on icon "Submit (Ctrl+Alt+S)" at bounding box center [579, 290] width 7 height 5
type input "5000"
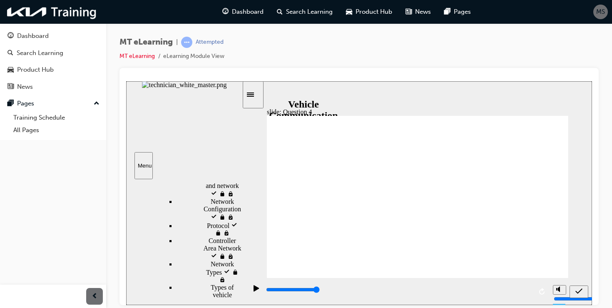
radio input "true"
click at [577, 295] on span "Submit (Ctrl+Alt+S)" at bounding box center [579, 293] width 7 height 6
click at [578, 290] on div "Next (Ctrl+Alt+Period)" at bounding box center [580, 291] width 9 height 9
click at [580, 290] on icon "Next (Ctrl+Alt+Period)" at bounding box center [581, 290] width 4 height 6
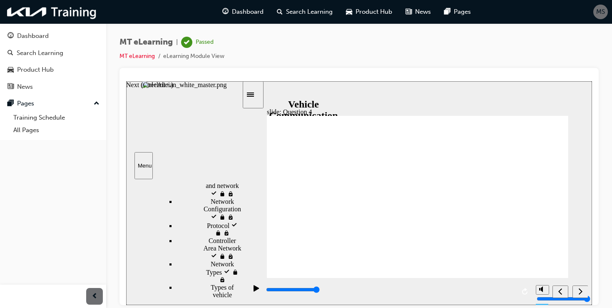
click at [580, 290] on icon "Next (Ctrl+Alt+Period)" at bounding box center [581, 290] width 4 height 6
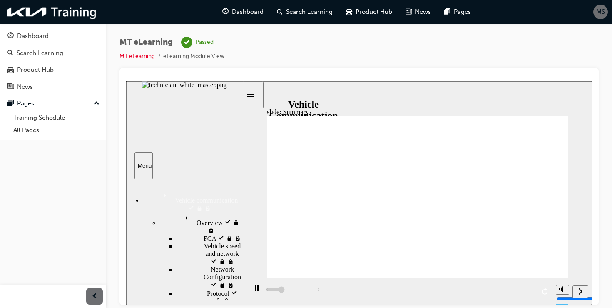
click at [581, 288] on nav "slide navigation" at bounding box center [581, 290] width 16 height 27
click at [581, 290] on icon "Next (Ctrl+Alt+Period)" at bounding box center [581, 290] width 4 height 6
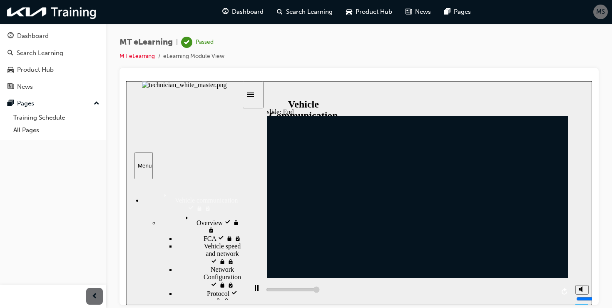
type input "10000"
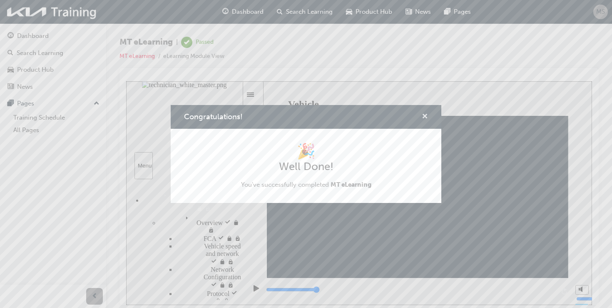
click at [426, 117] on span "cross-icon" at bounding box center [425, 116] width 6 height 7
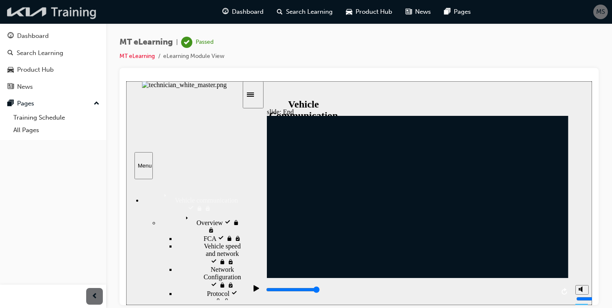
click at [39, 12] on img at bounding box center [52, 11] width 96 height 17
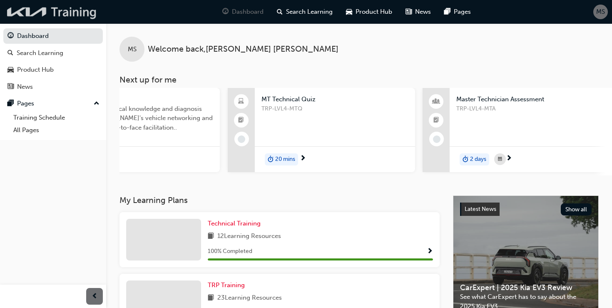
scroll to position [0, 270]
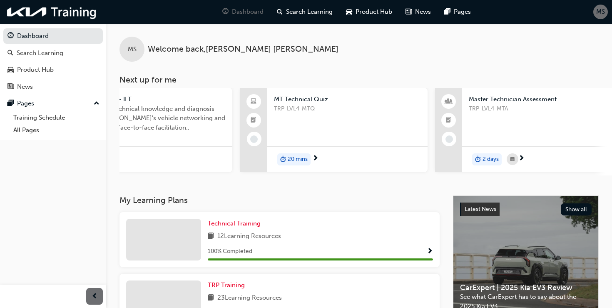
click at [333, 117] on div "TRP-LVL4-MTQ" at bounding box center [347, 120] width 147 height 33
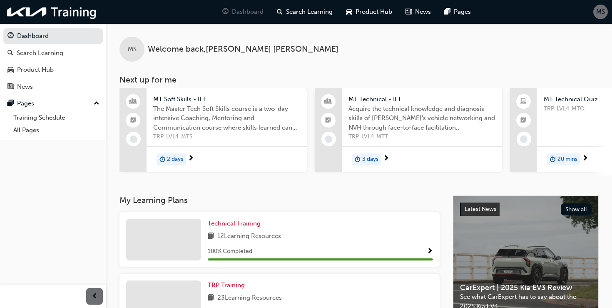
click at [406, 133] on span "TRP-LVL4-MTT" at bounding box center [422, 137] width 147 height 10
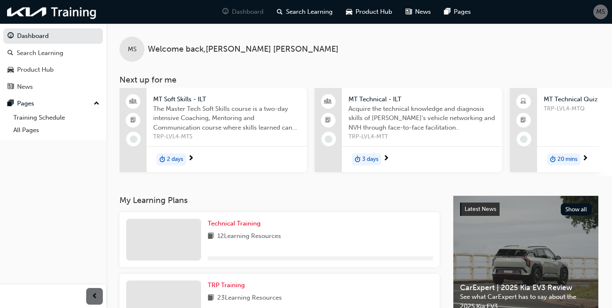
click at [249, 128] on span "The Master Tech Soft Skills course is a two-day intensive Coaching, Mentoring a…" at bounding box center [226, 118] width 147 height 28
click at [352, 113] on span "Acquire the technical knowledge and diagnosis skills of [PERSON_NAME]'s vehicle…" at bounding box center [422, 118] width 147 height 28
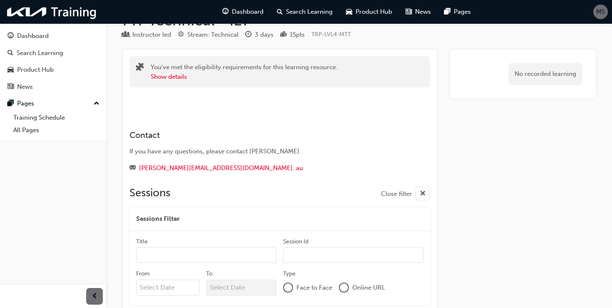
scroll to position [22, 0]
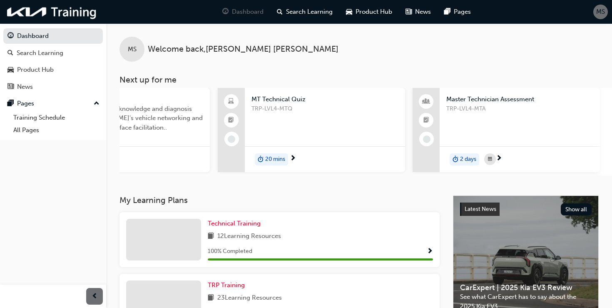
scroll to position [0, 364]
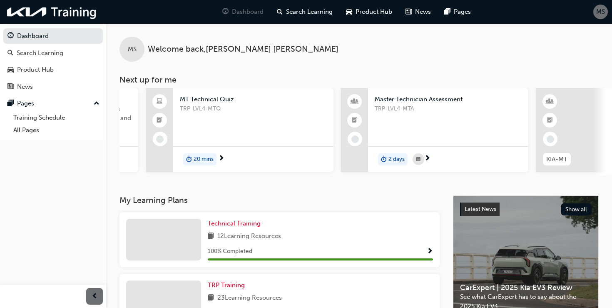
click at [456, 125] on div "TRP-LVL4-MTA" at bounding box center [448, 120] width 147 height 33
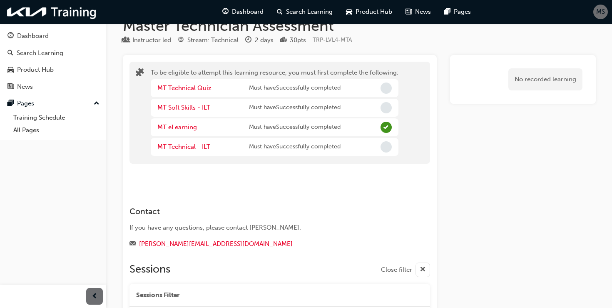
scroll to position [15, 0]
